Goal: Task Accomplishment & Management: Manage account settings

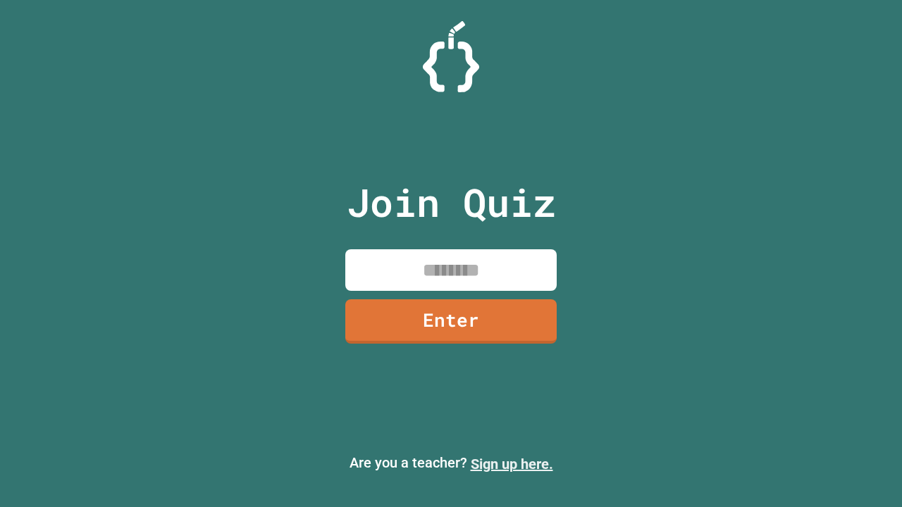
click at [511, 464] on link "Sign up here." at bounding box center [512, 464] width 82 height 17
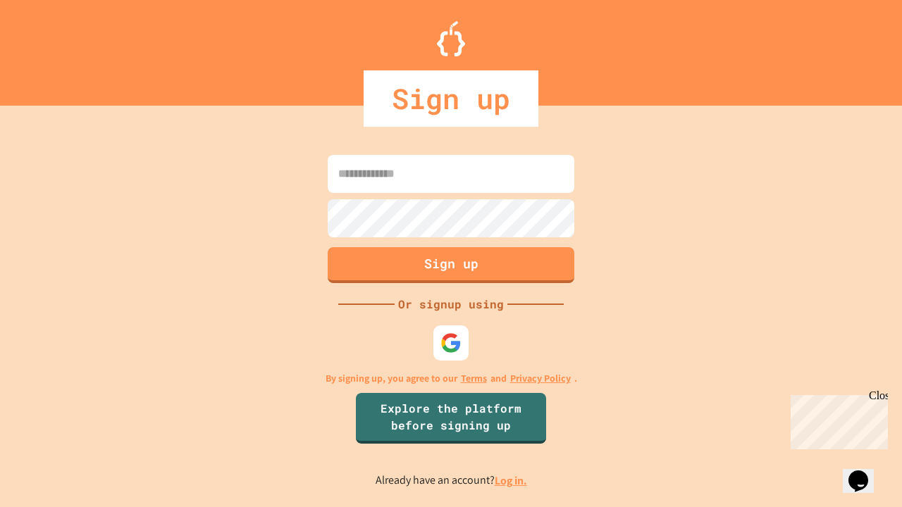
click at [511, 480] on link "Log in." at bounding box center [511, 480] width 32 height 15
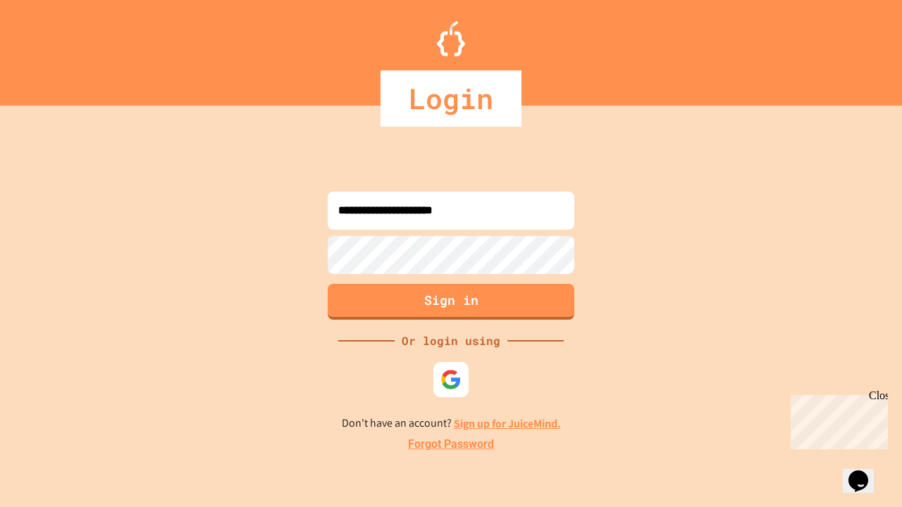
type input "**********"
